Goal: Information Seeking & Learning: Learn about a topic

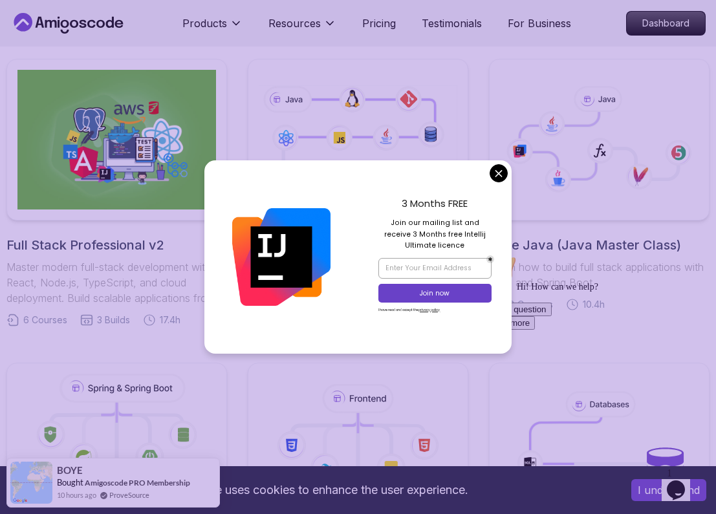
scroll to position [297, 0]
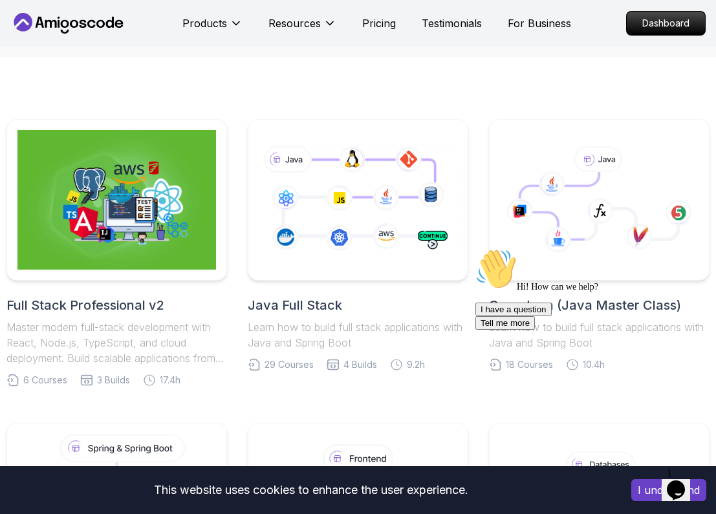
scroll to position [232, 0]
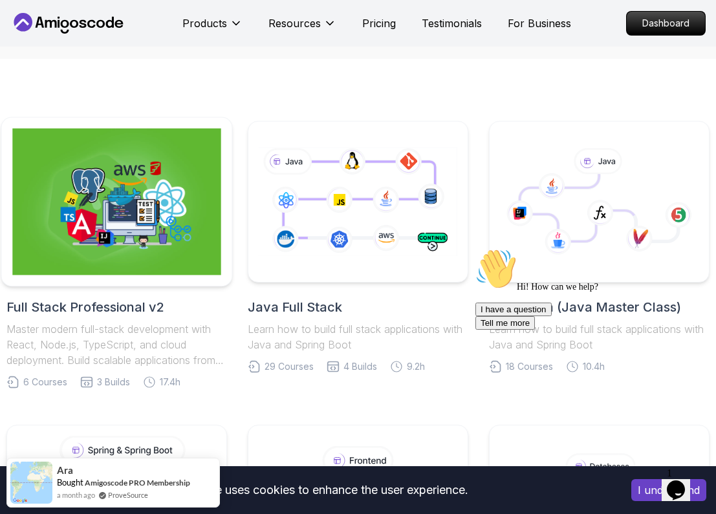
click at [136, 272] on img at bounding box center [116, 202] width 208 height 147
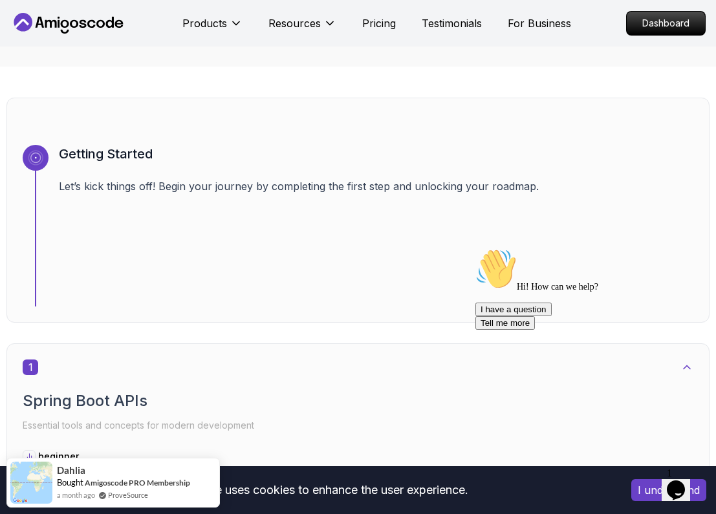
scroll to position [424, 0]
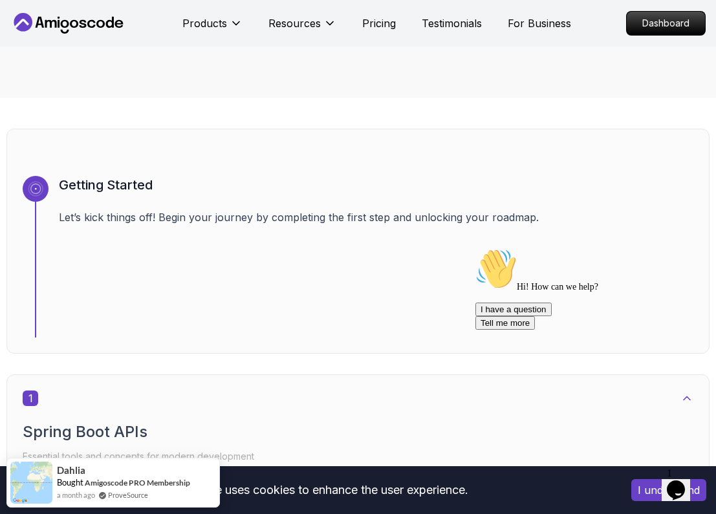
click at [252, 177] on h3 "Getting Started" at bounding box center [376, 185] width 634 height 18
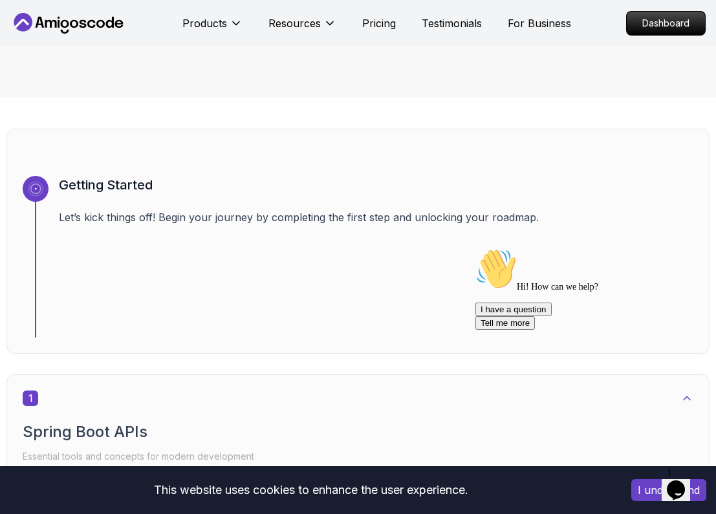
click at [199, 216] on p "Let’s kick things off! Begin your journey by completing the first step and unlo…" at bounding box center [376, 218] width 634 height 16
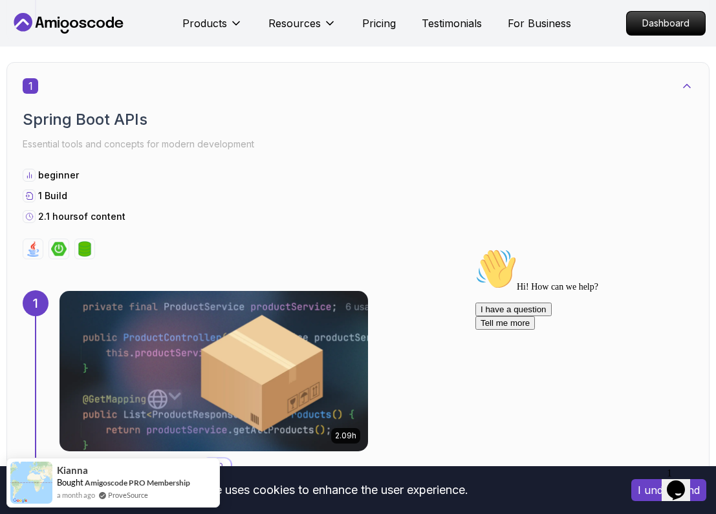
scroll to position [685, 0]
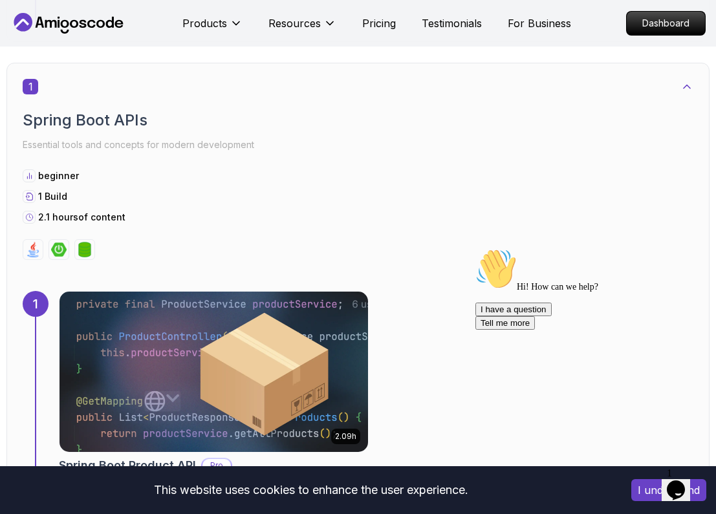
click at [312, 353] on img at bounding box center [213, 372] width 323 height 168
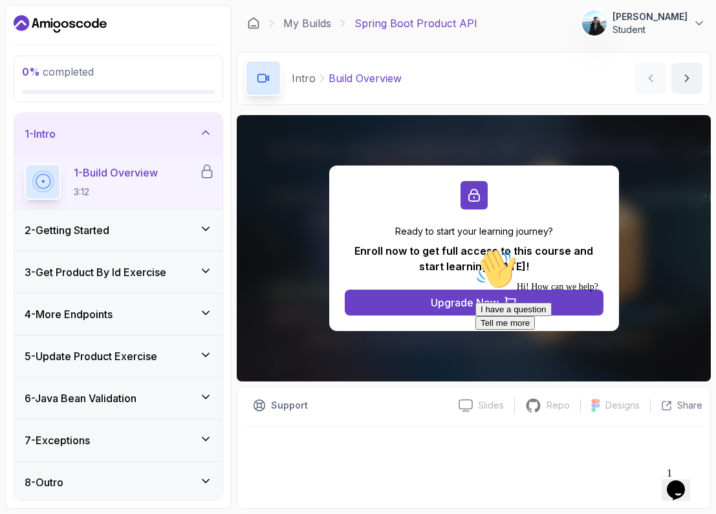
click at [477, 309] on div "Hi! How can we help? I have a question Tell me more" at bounding box center [591, 288] width 233 height 81
click at [486, 307] on div "Hi! How can we help? I have a question Tell me more" at bounding box center [591, 288] width 233 height 81
click at [464, 305] on div "Upgrade Now" at bounding box center [465, 303] width 68 height 16
